Goal: Transaction & Acquisition: Download file/media

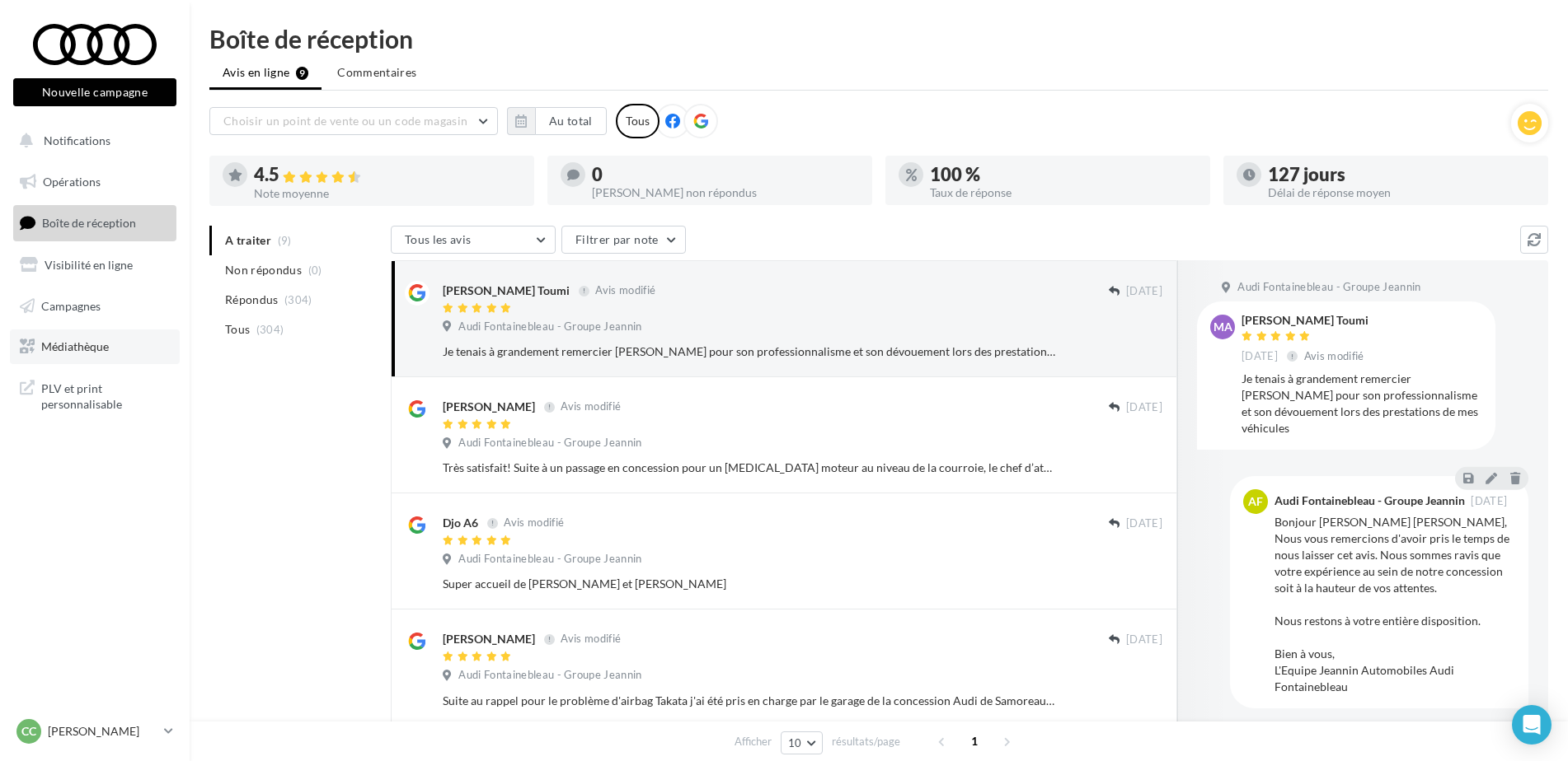
click at [63, 357] on link "Médiathèque" at bounding box center [95, 346] width 169 height 35
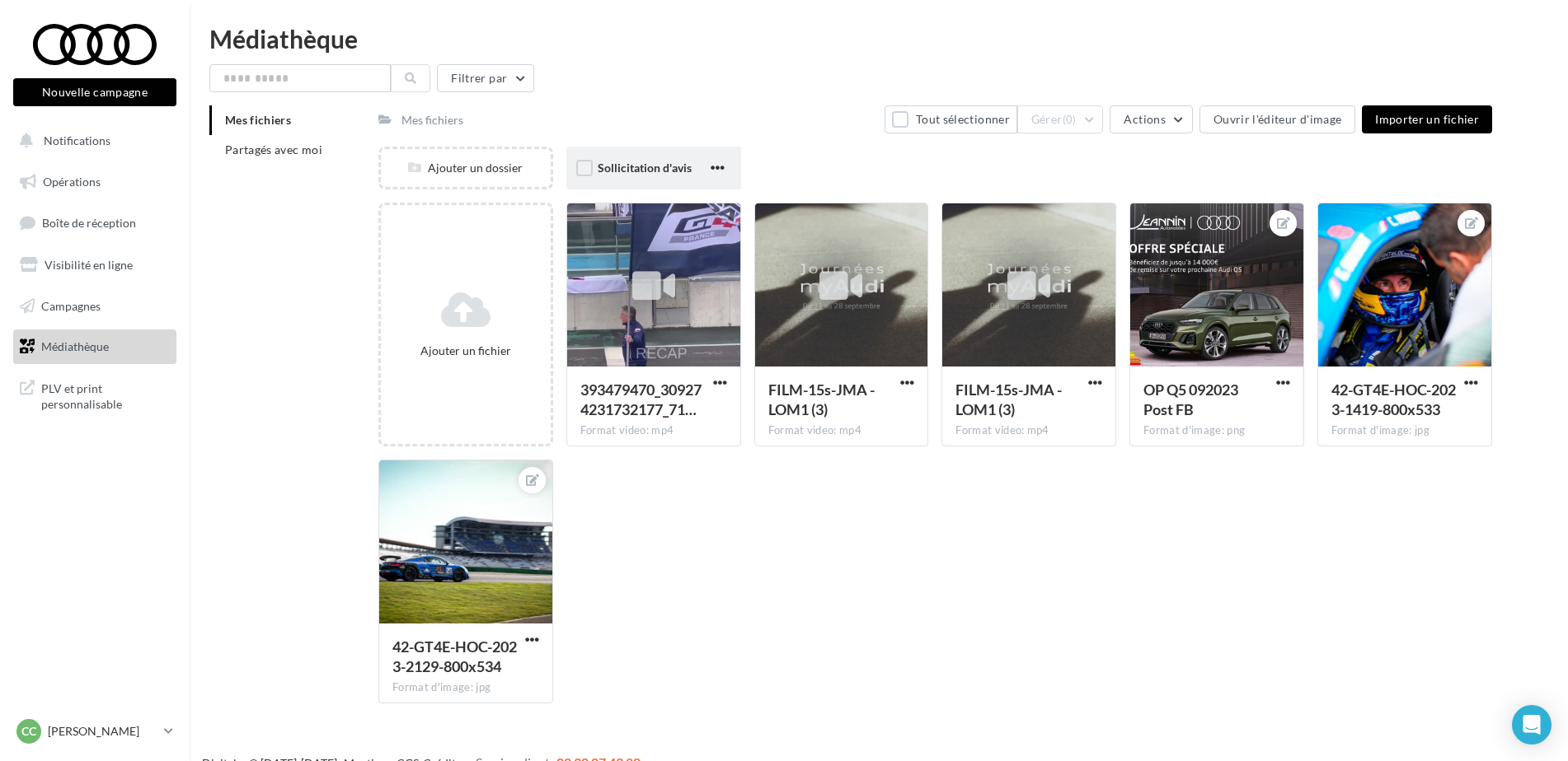
click at [596, 169] on div "Sollicitation d'avis" at bounding box center [654, 168] width 175 height 43
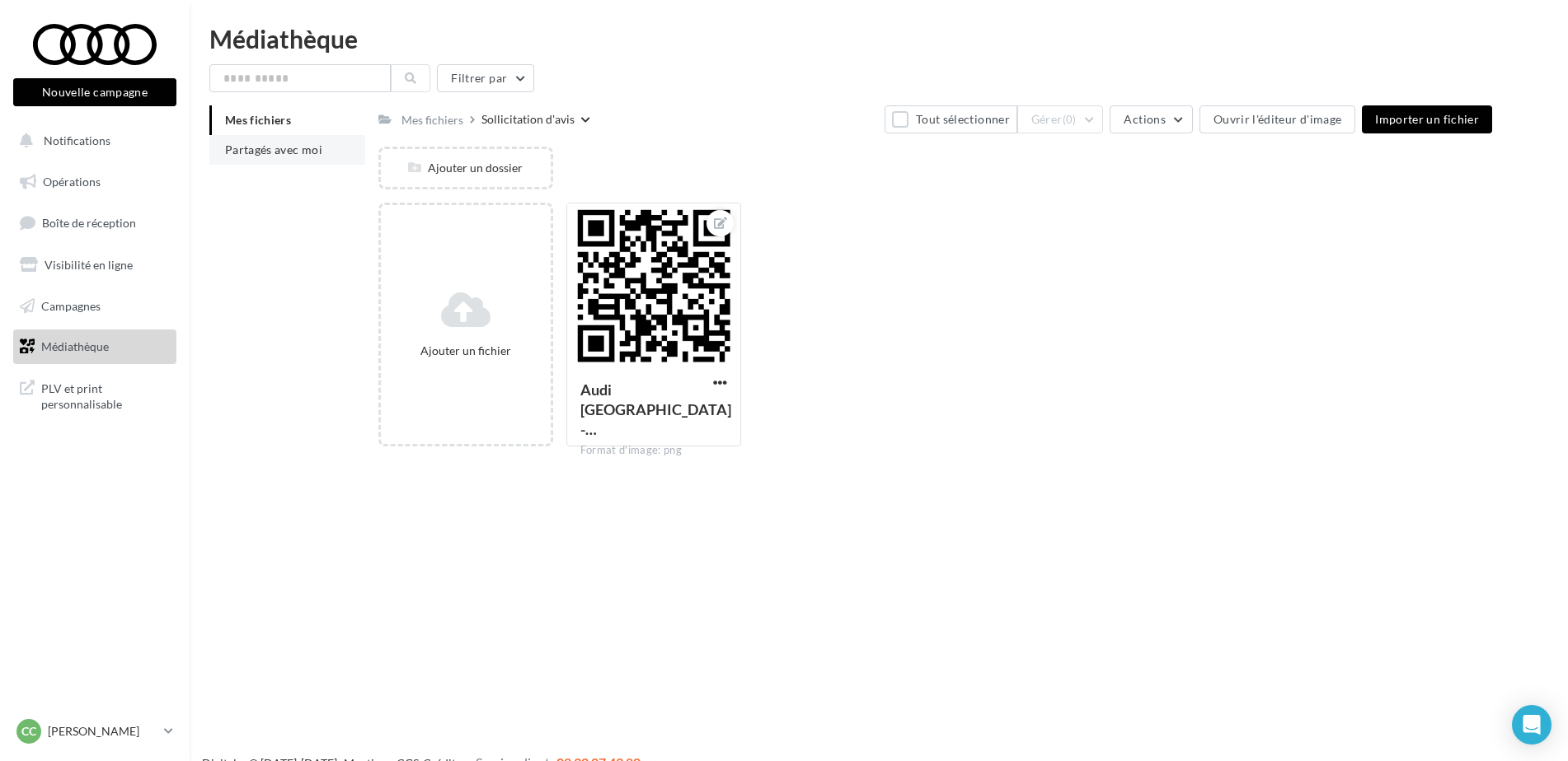
click at [283, 155] on span "Partagés avec moi" at bounding box center [273, 150] width 97 height 14
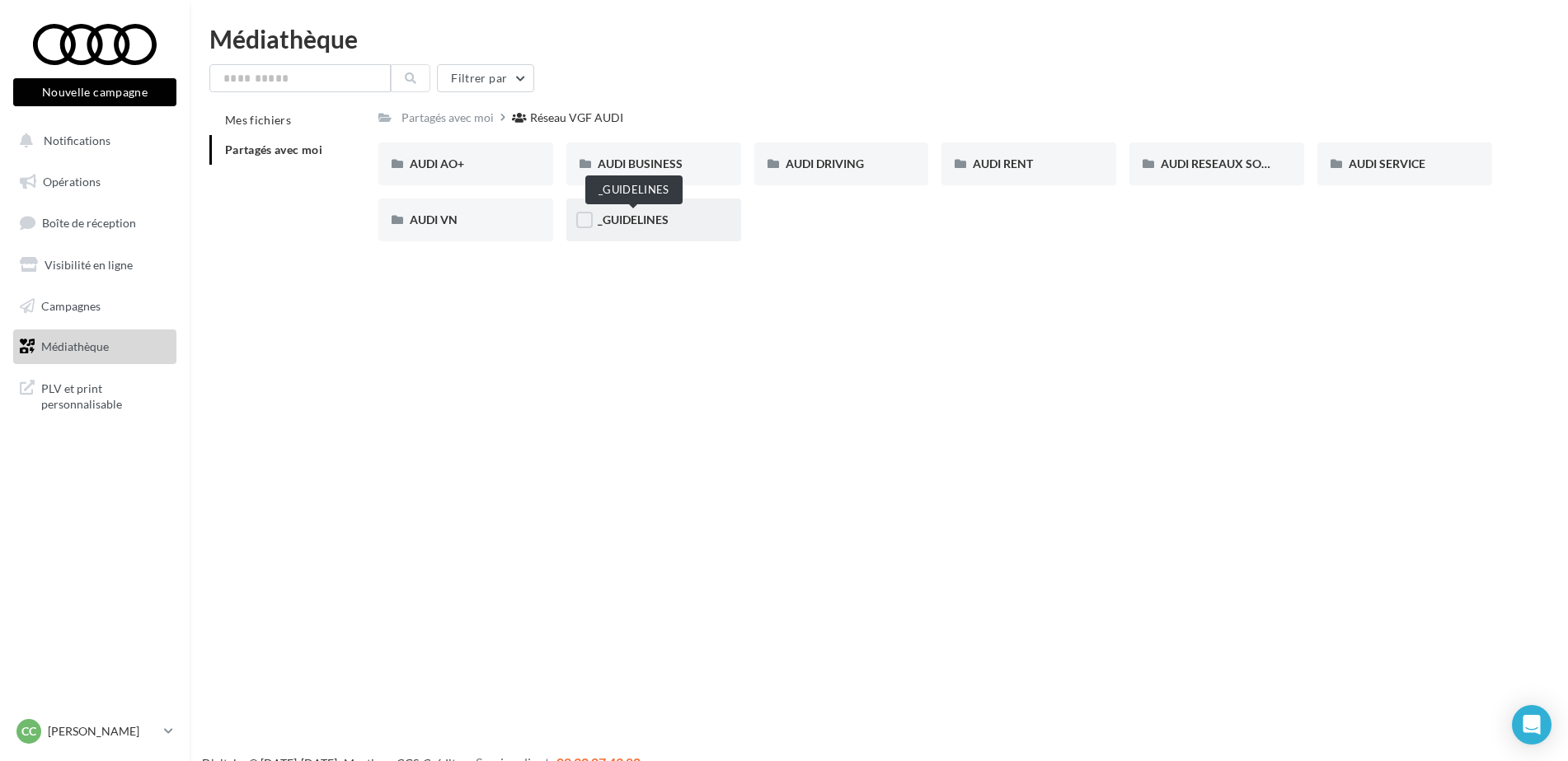
click at [627, 218] on span "_GUIDELINES" at bounding box center [632, 219] width 71 height 14
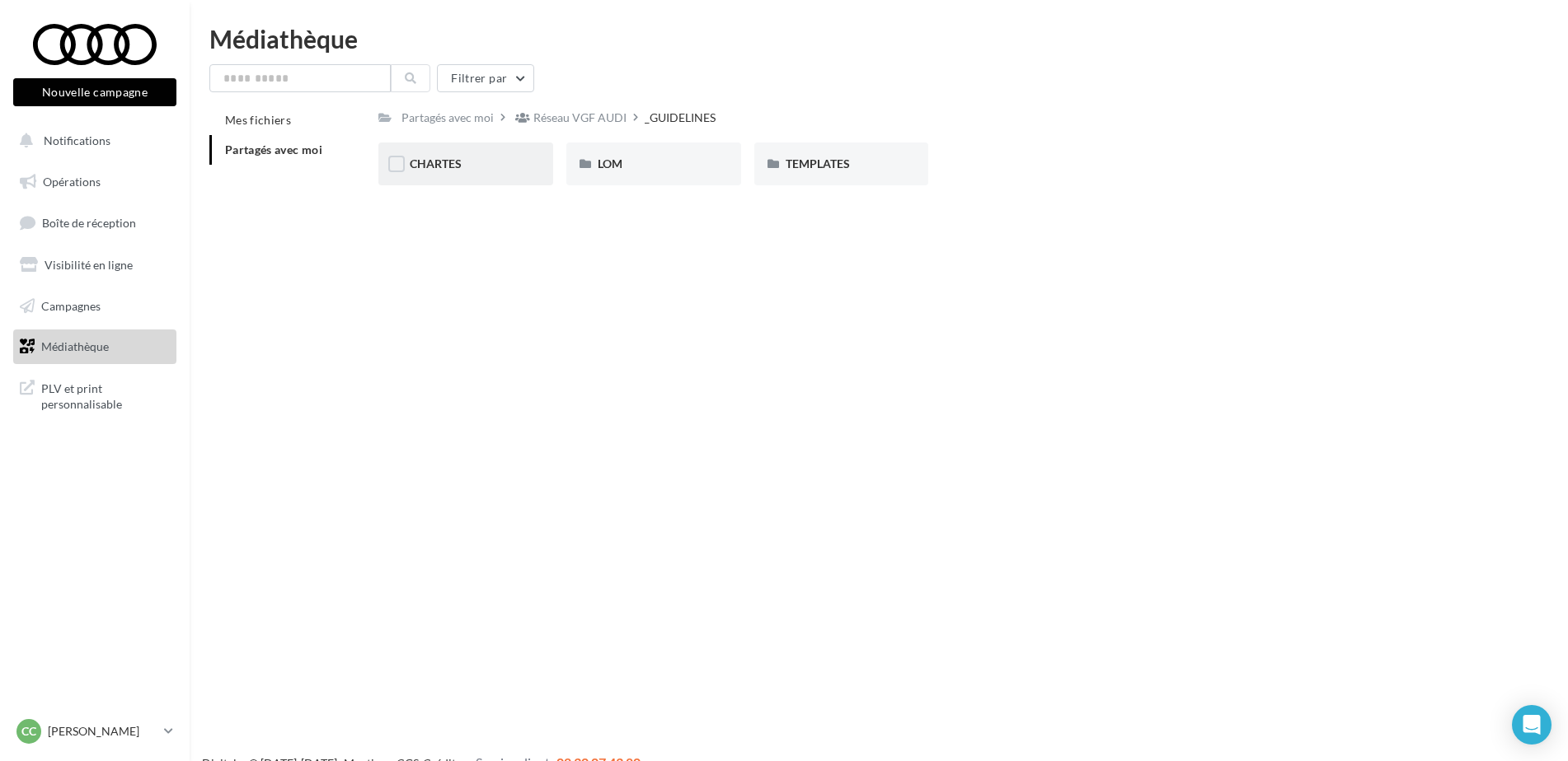
click at [483, 159] on div "CHARTES" at bounding box center [465, 165] width 112 height 17
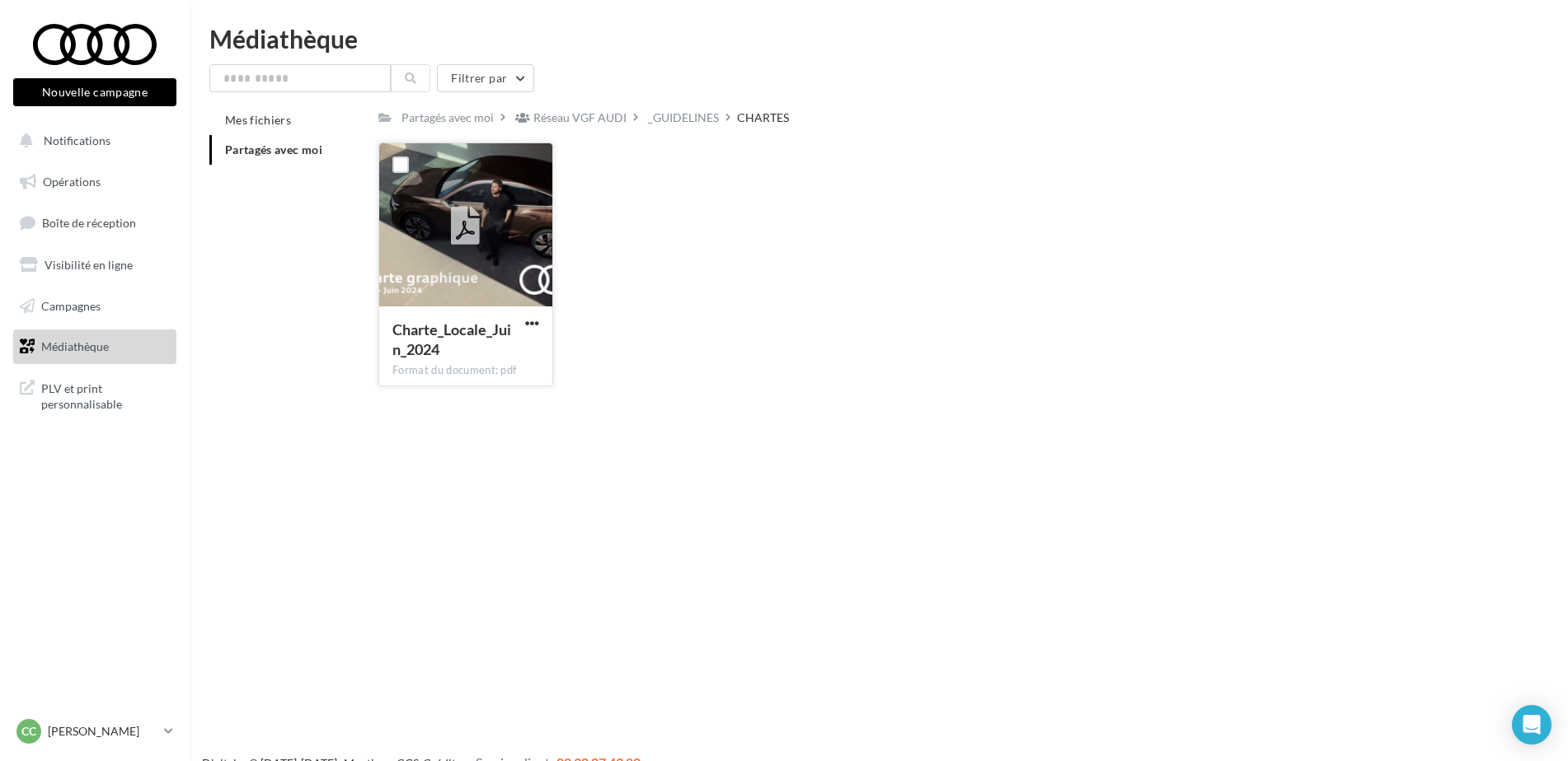
click at [498, 195] on div at bounding box center [466, 225] width 173 height 165
click at [528, 319] on span "button" at bounding box center [532, 323] width 14 height 14
click at [408, 356] on button "Télécharger" at bounding box center [459, 357] width 165 height 43
